Goal: Task Accomplishment & Management: Manage account settings

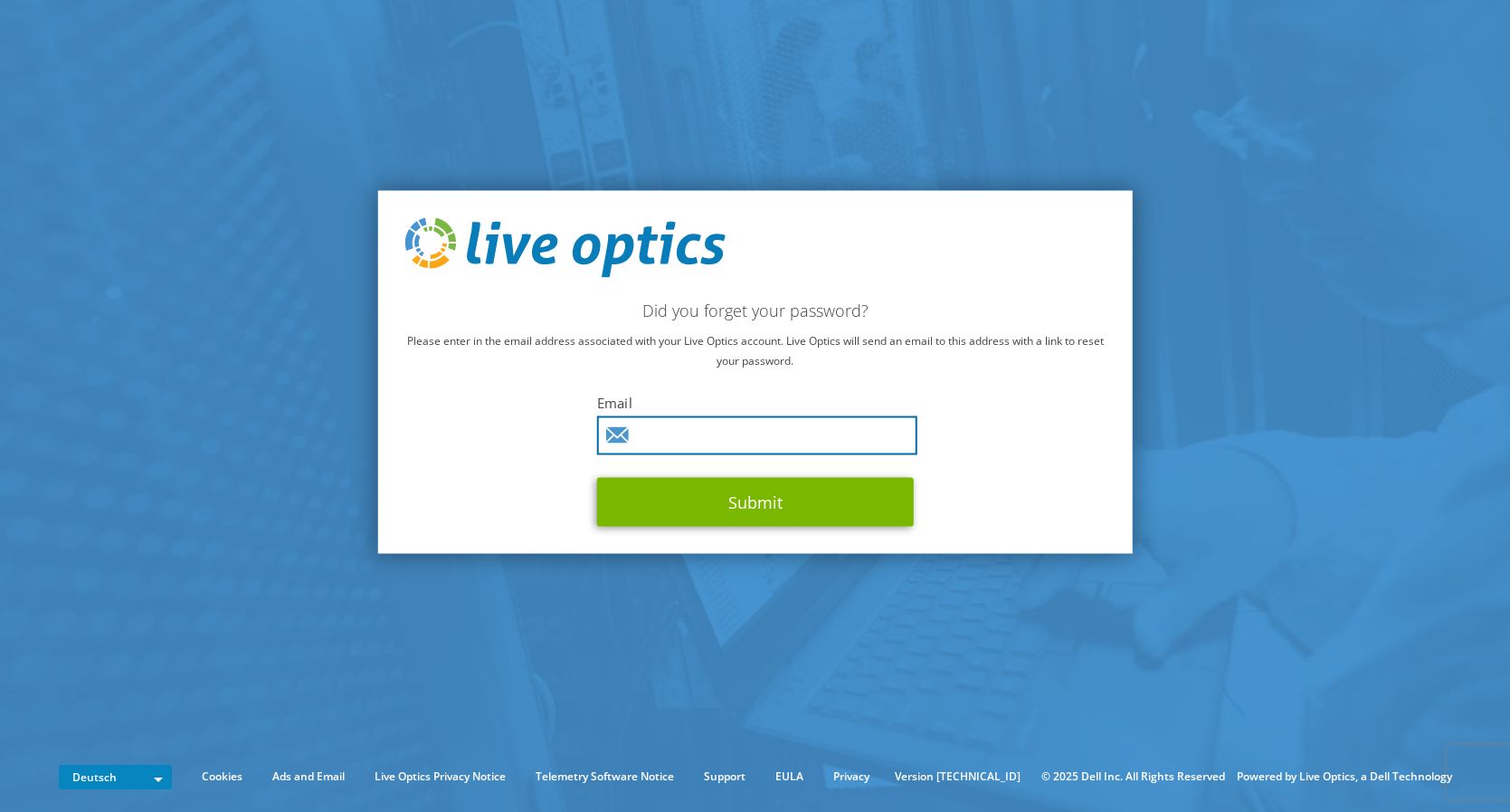
click at [776, 432] on input "text" at bounding box center [757, 435] width 320 height 39
type input "a.weikenstorfer@lunaticnet.com"
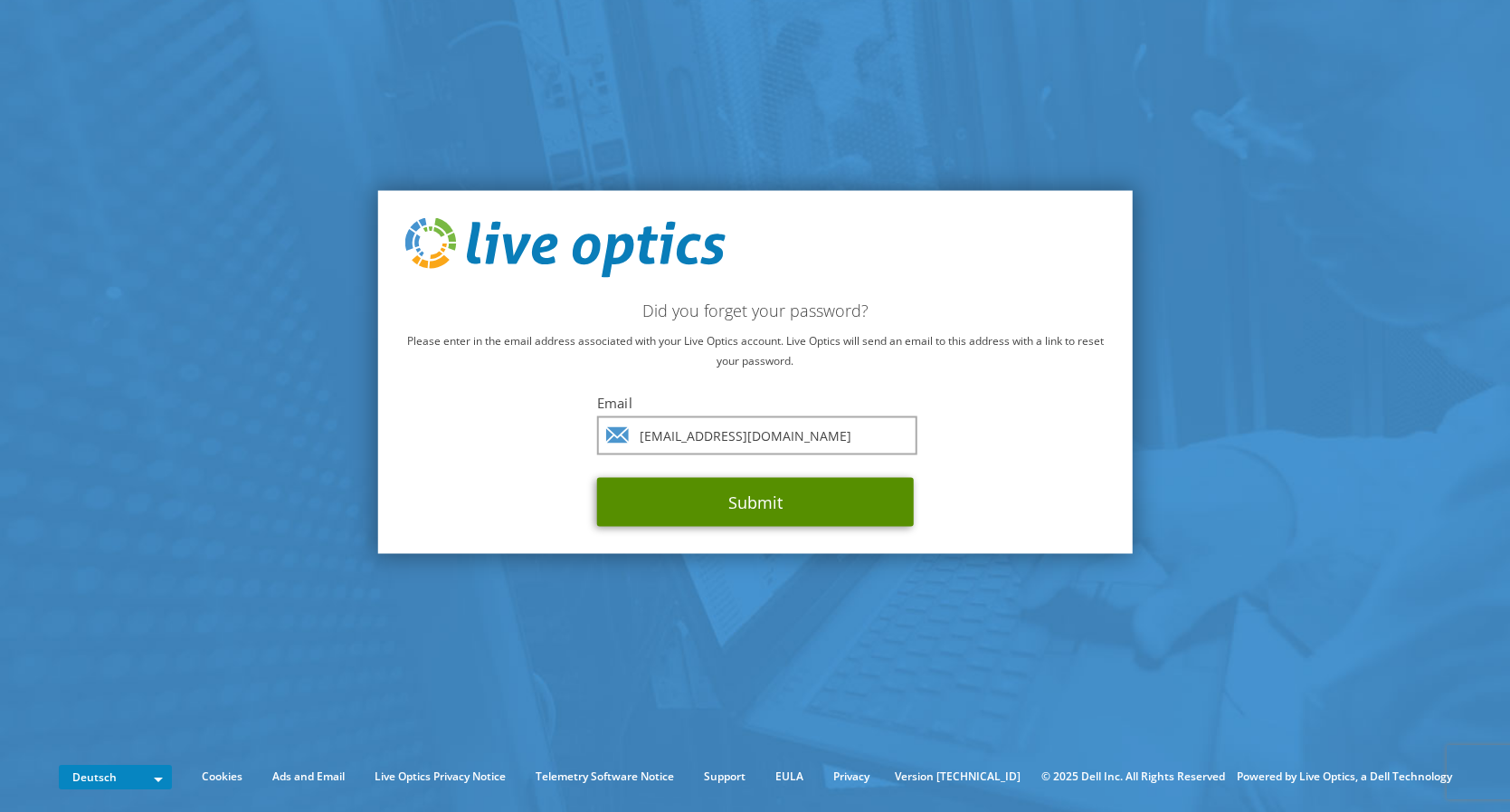
click at [790, 496] on button "Submit" at bounding box center [756, 502] width 317 height 49
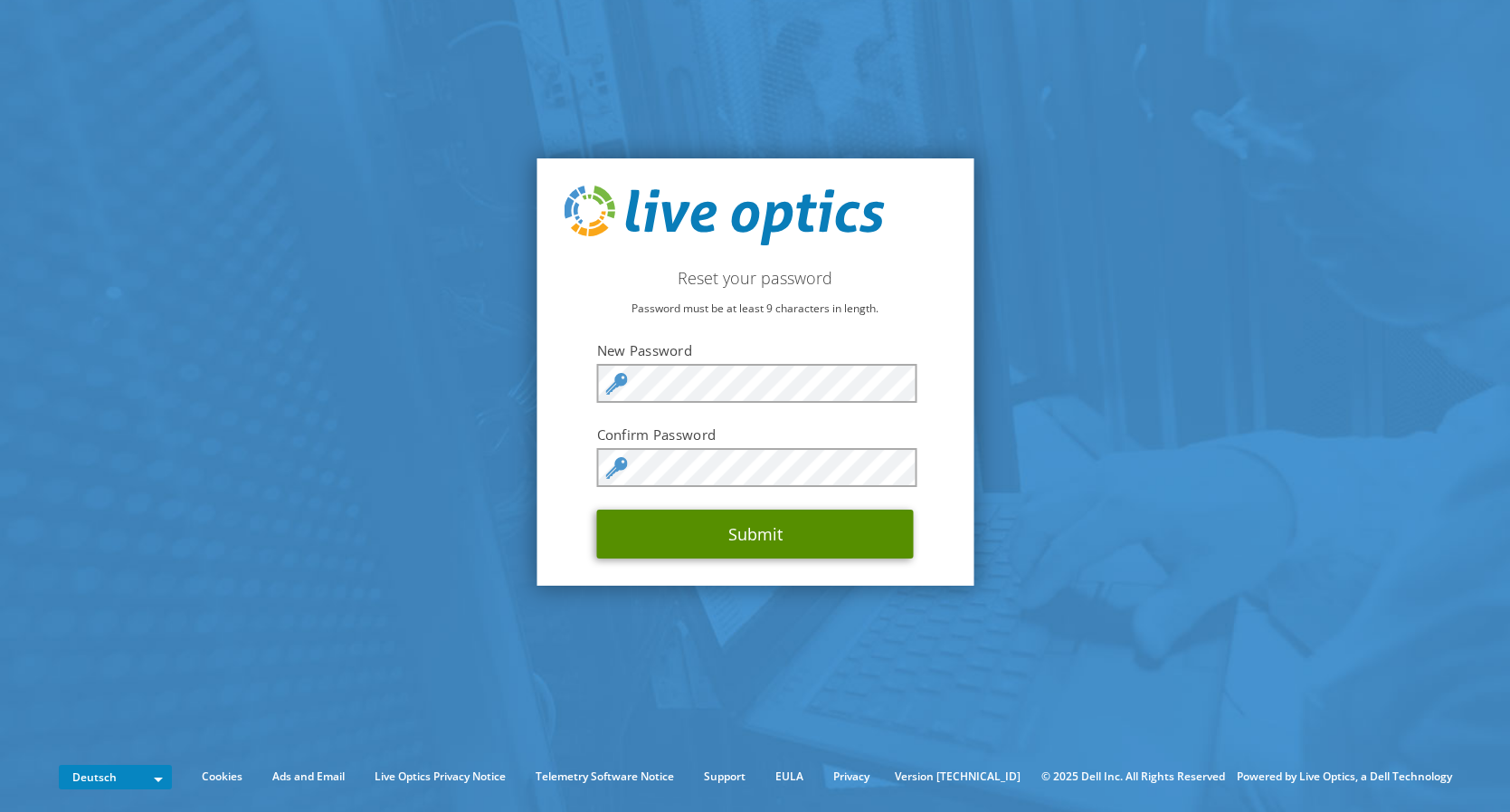
click at [826, 538] on button "Submit" at bounding box center [756, 534] width 317 height 49
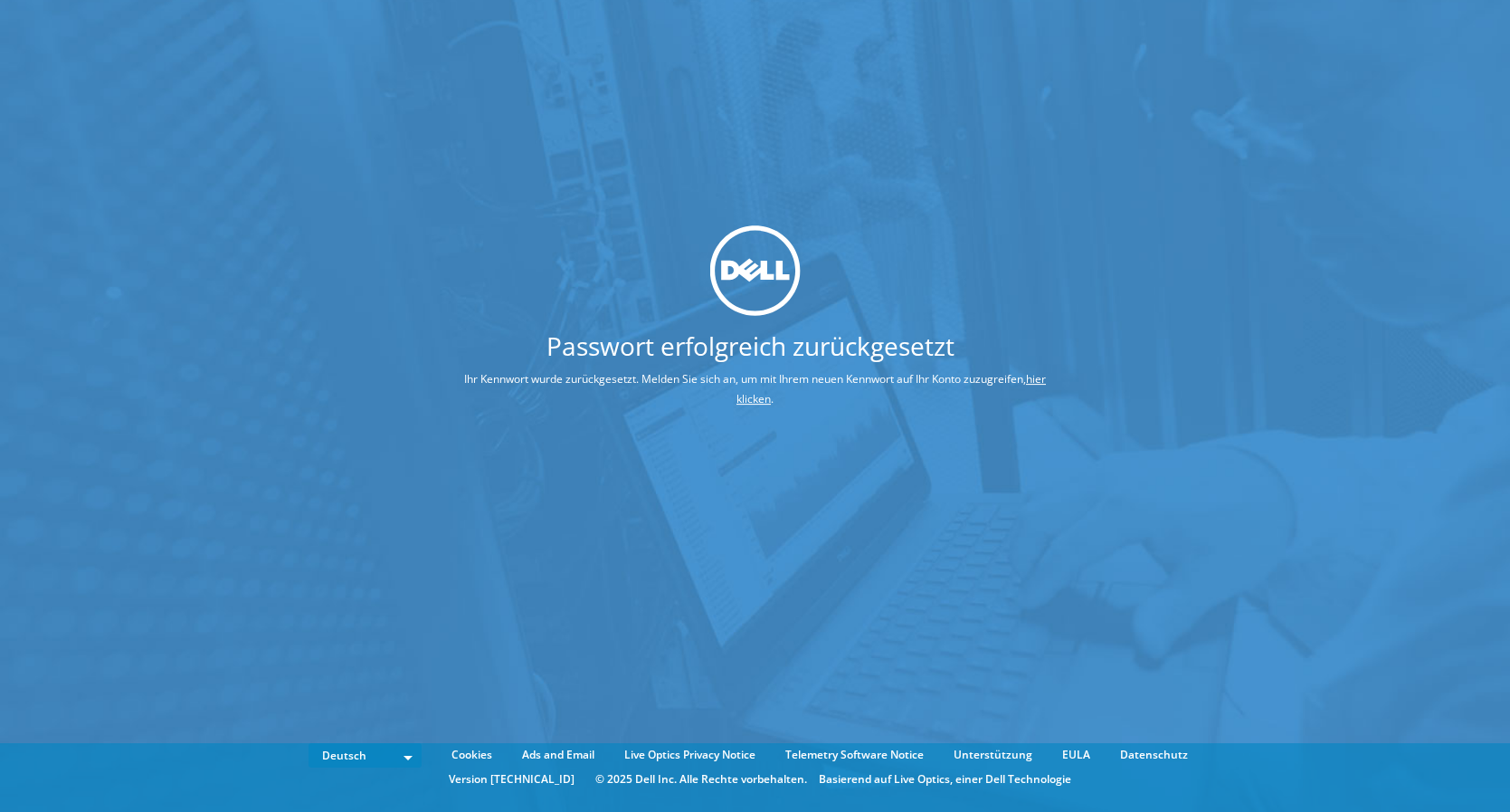
click at [759, 400] on link "hier klicken" at bounding box center [891, 389] width 309 height 35
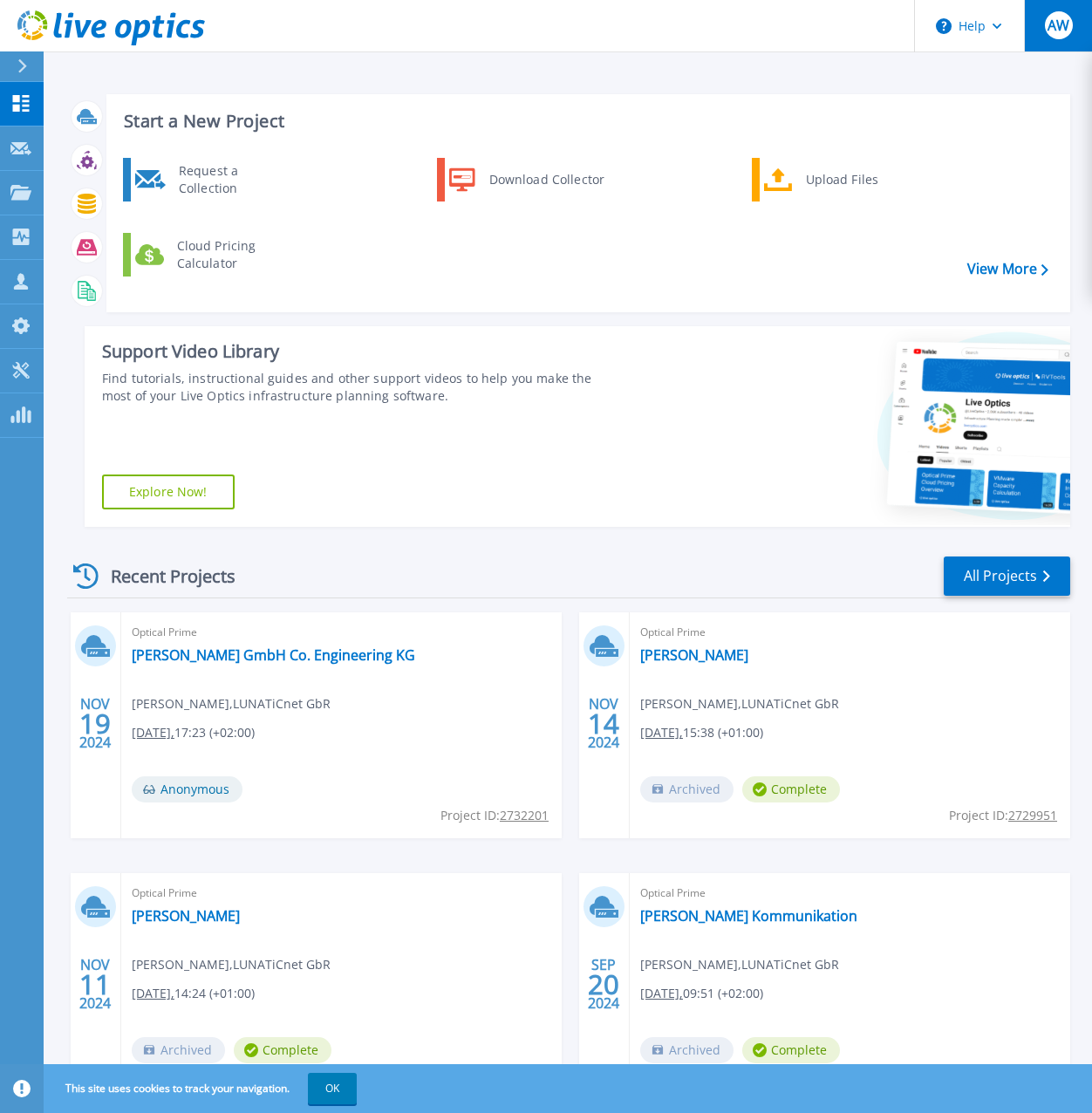
click at [1067, 29] on span "AW" at bounding box center [1058, 25] width 22 height 14
